Goal: Information Seeking & Learning: Learn about a topic

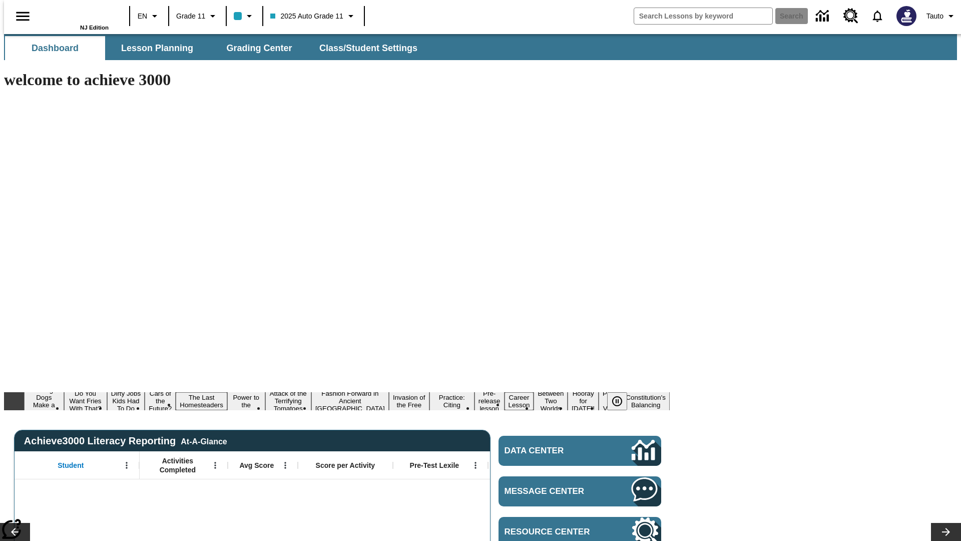
type input "-1"
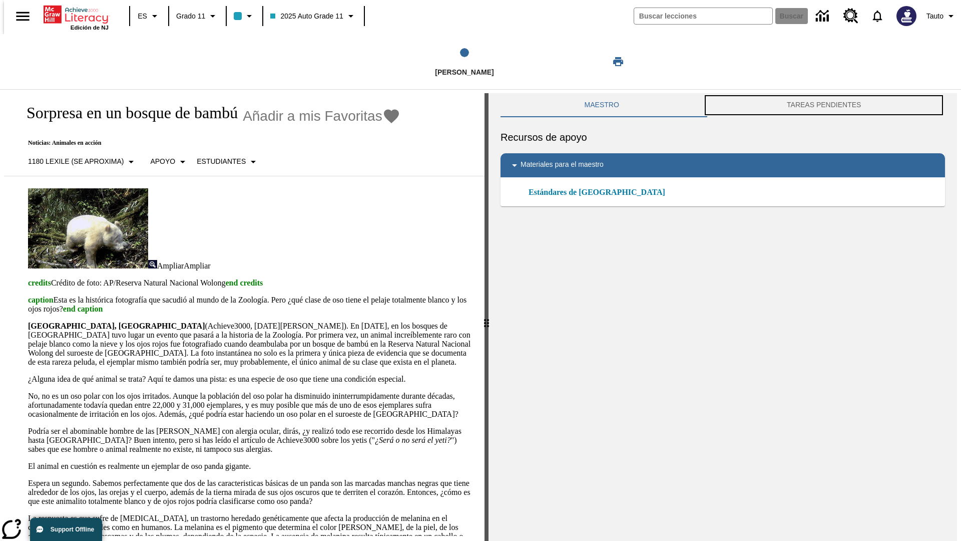
click at [826, 105] on button "TAREAS PENDIENTES" at bounding box center [824, 105] width 242 height 24
